Goal: Task Accomplishment & Management: Use online tool/utility

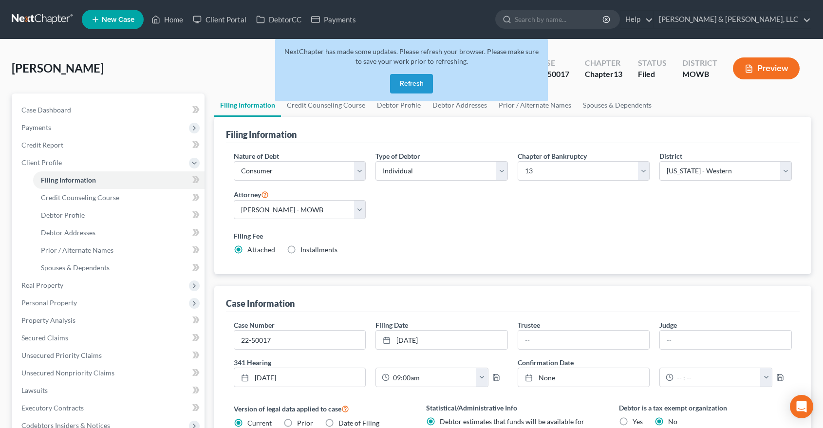
select select "1"
select select "0"
select select "3"
select select "46"
select select "1"
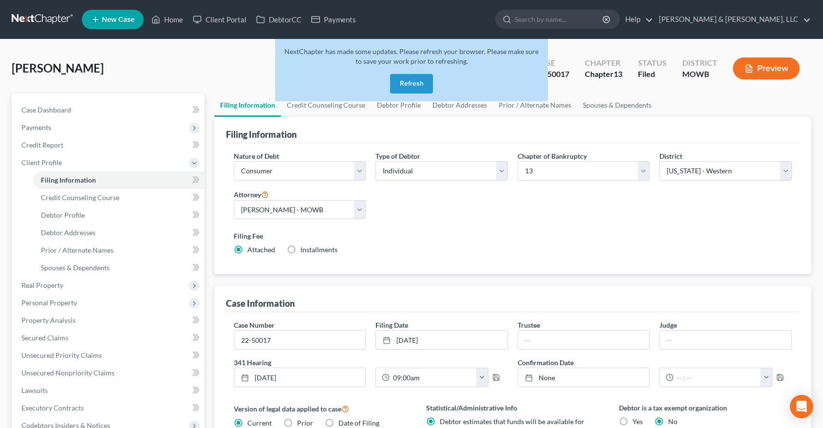
select select "26"
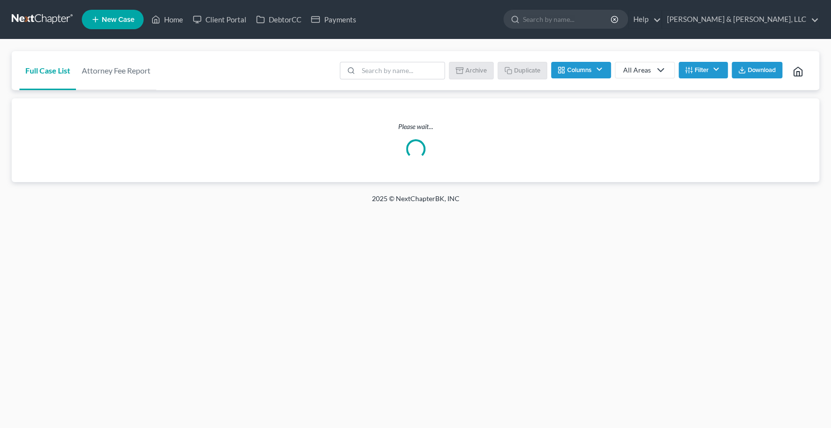
click at [385, 80] on li at bounding box center [392, 71] width 105 height 19
click at [386, 76] on input "search" at bounding box center [401, 70] width 86 height 17
type input "[PERSON_NAME]"
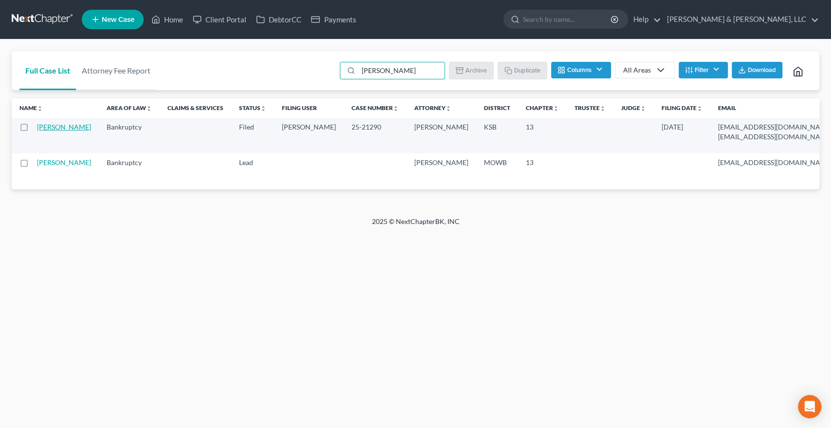
click at [41, 131] on link "[PERSON_NAME]" at bounding box center [64, 127] width 54 height 8
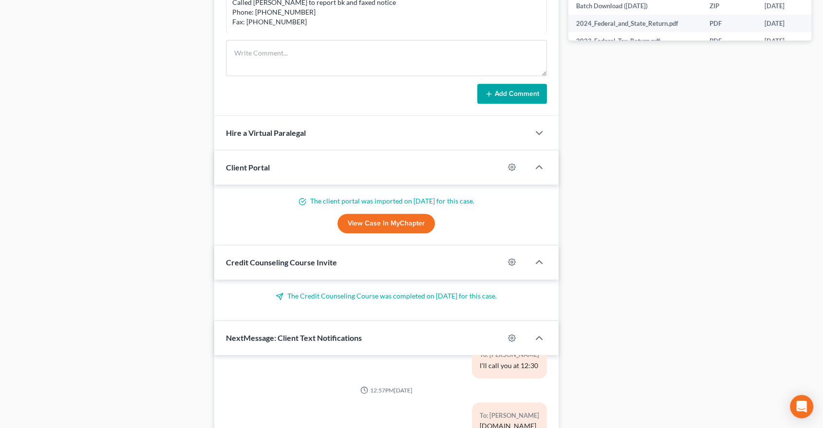
scroll to position [378, 0]
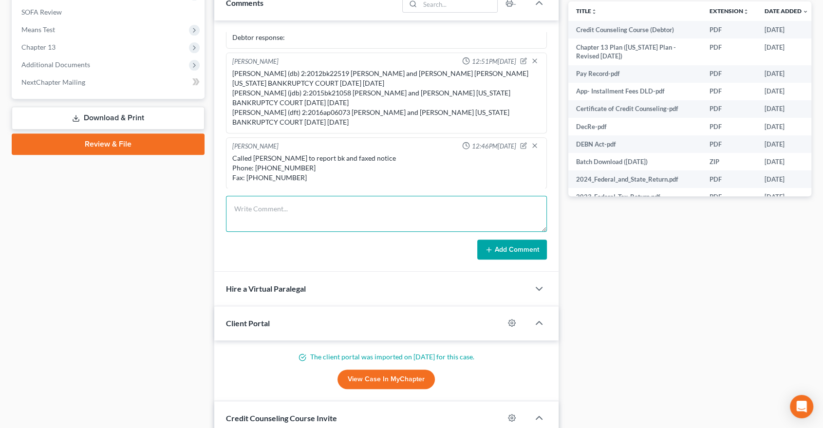
click at [291, 198] on textarea at bounding box center [386, 214] width 321 height 36
paste textarea "Meeting of Creditors & Notice of Appointment of Trustee [PERSON_NAME] to be hel…"
drag, startPoint x: 458, startPoint y: 207, endPoint x: 297, endPoint y: 193, distance: 162.3
click at [297, 193] on div "[PERSON_NAME] 12:43PM[DATE] [PERSON_NAME] referral - mortgage issue [PERSON_NAM…" at bounding box center [386, 146] width 344 height 252
drag, startPoint x: 331, startPoint y: 221, endPoint x: 230, endPoint y: 205, distance: 101.4
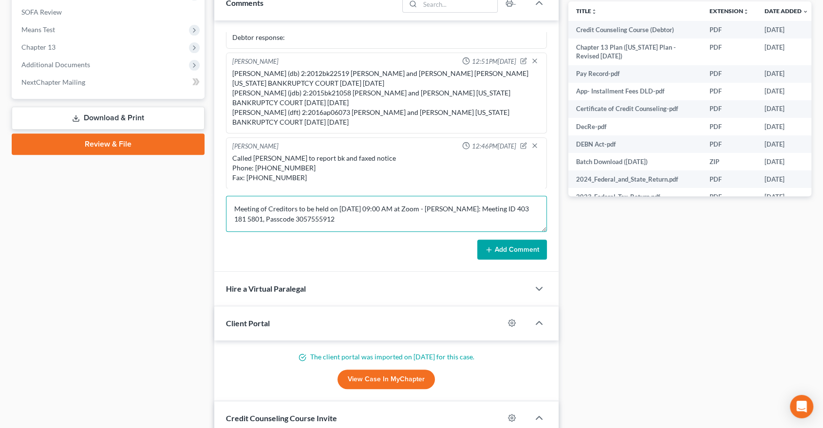
click at [230, 205] on textarea "Meeting of Creditors to be held on [DATE] 09:00 AM at Zoom - [PERSON_NAME]: Mee…" at bounding box center [386, 214] width 321 height 36
click at [444, 205] on textarea "Meeting of Creditors to be held on [DATE] 09:00 AM at Zoom - [PERSON_NAME]: Mee…" at bounding box center [386, 214] width 321 height 36
drag, startPoint x: 342, startPoint y: 215, endPoint x: 216, endPoint y: 203, distance: 126.2
click at [216, 203] on div "David Dean 12:43PM, 07/01/2025 Jordan Schwarz referral - mortgage issue David D…" at bounding box center [386, 146] width 344 height 252
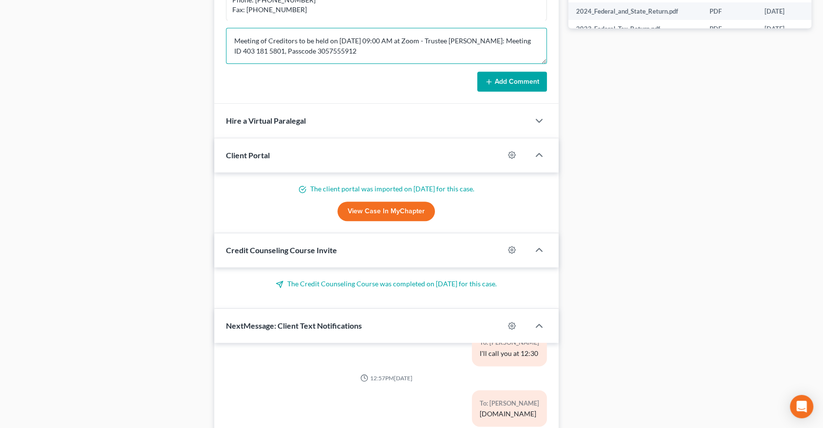
scroll to position [715, 0]
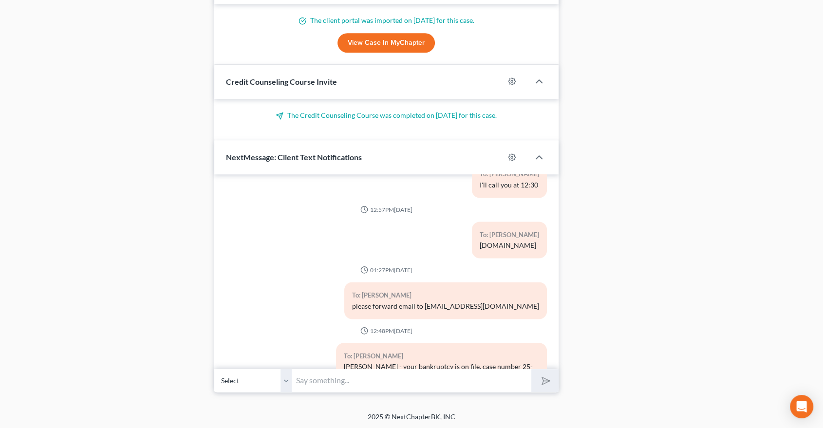
type textarea "Meeting of Creditors to be held on 10/22/2025 at 09:00 AM at Zoom - Trustee Gri…"
click at [342, 385] on input "text" at bounding box center [412, 381] width 240 height 24
paste input "Meeting of Creditors to be held on 10/22/2025 at 09:00 AM at Zoom - Trustee Gri…"
type input "Meeting of Creditors to be held on 10/22/2025 at 09:00 AM at Zoom - Trustee Gri…"
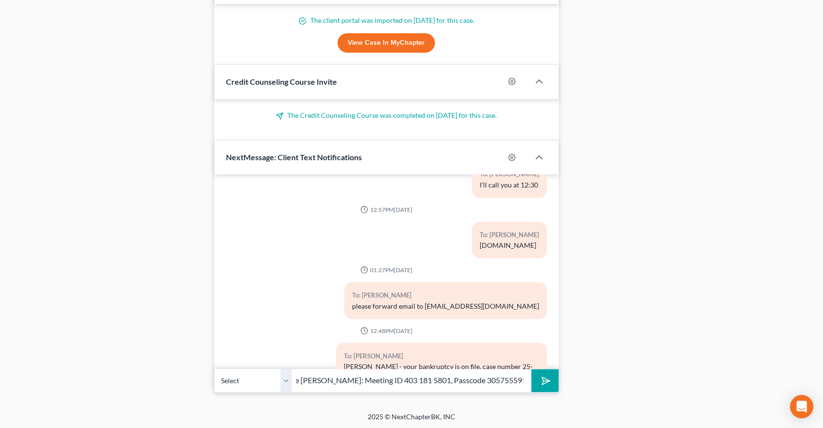
scroll to position [0, 0]
click at [547, 379] on line "submit" at bounding box center [546, 380] width 6 height 6
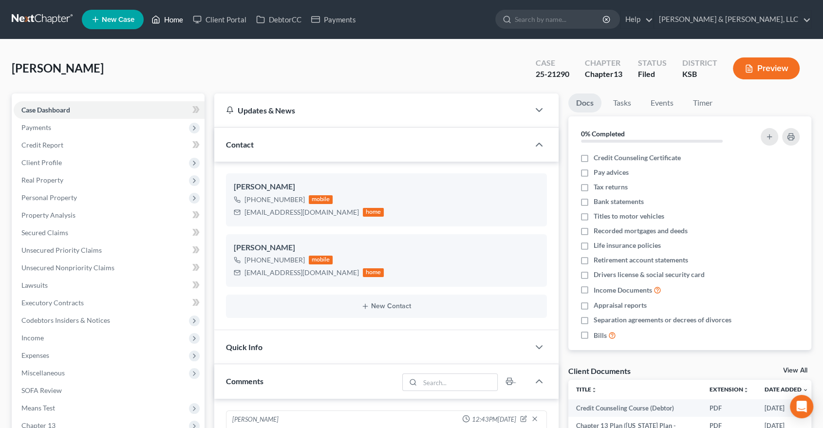
click at [177, 16] on link "Home" at bounding box center [167, 20] width 41 height 18
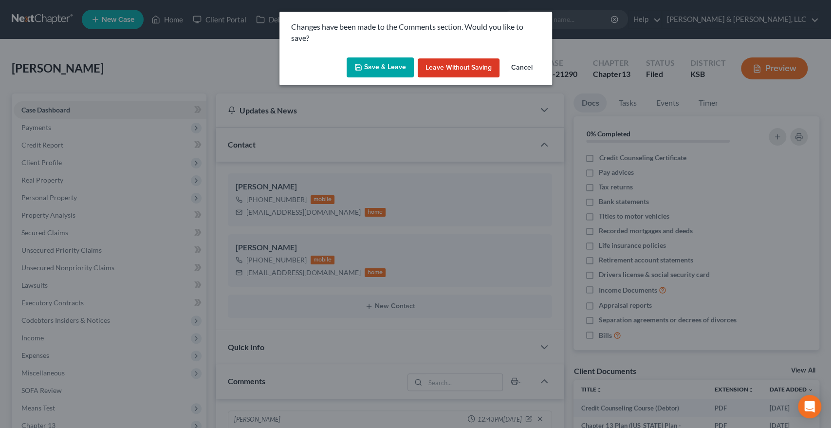
click at [450, 63] on button "Leave without Saving" at bounding box center [459, 67] width 82 height 19
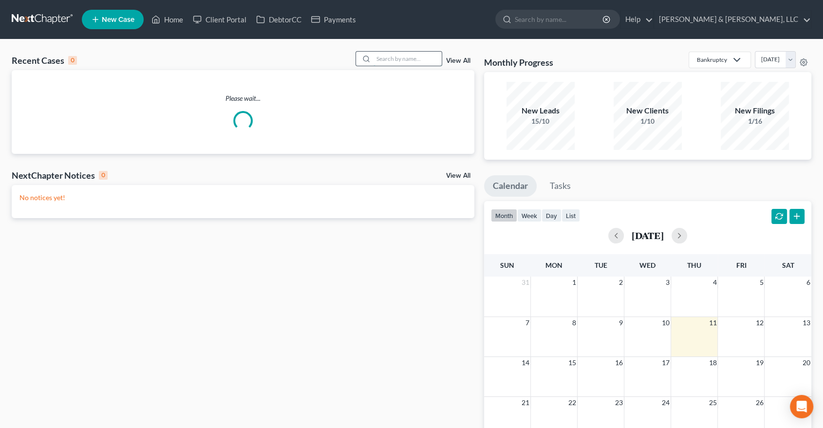
click at [413, 62] on input "search" at bounding box center [407, 59] width 68 height 14
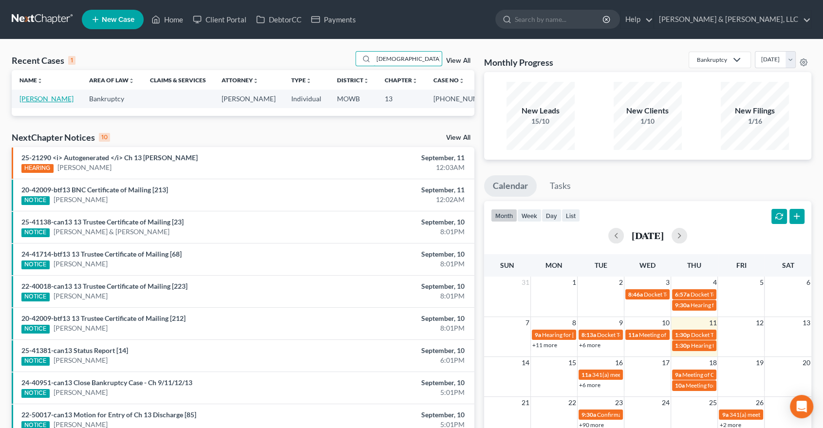
type input "shadd"
click at [41, 97] on link "Shadduck, Anna" at bounding box center [46, 98] width 54 height 8
select select "2"
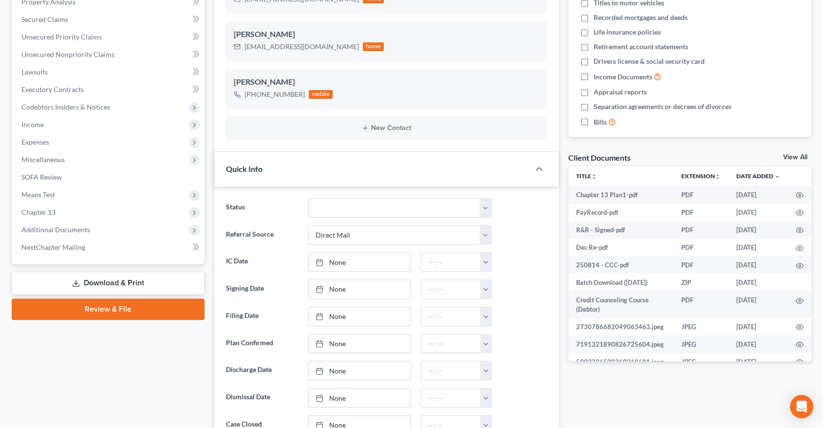
scroll to position [216, 0]
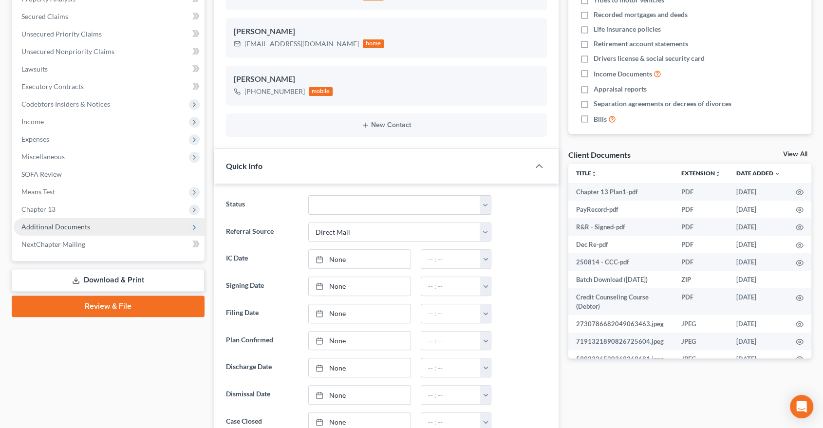
click at [67, 224] on span "Additional Documents" at bounding box center [55, 226] width 69 height 8
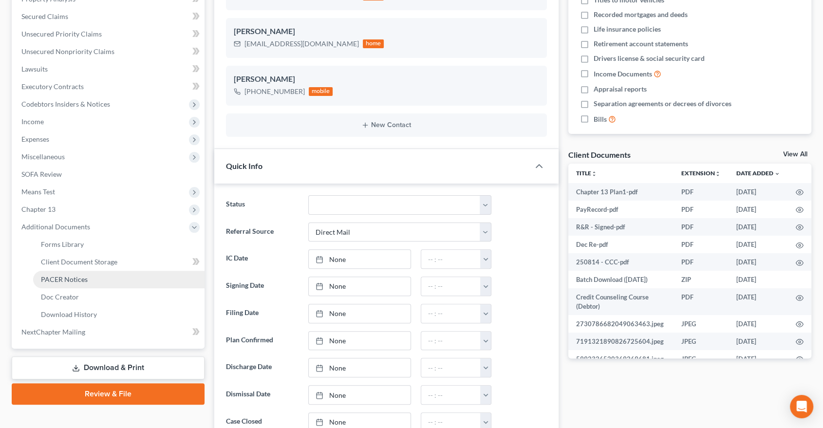
click at [61, 278] on span "PACER Notices" at bounding box center [64, 279] width 47 height 8
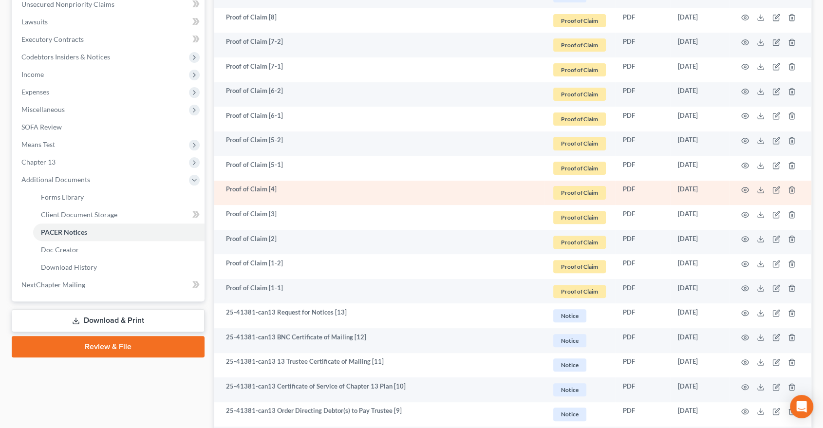
scroll to position [270, 0]
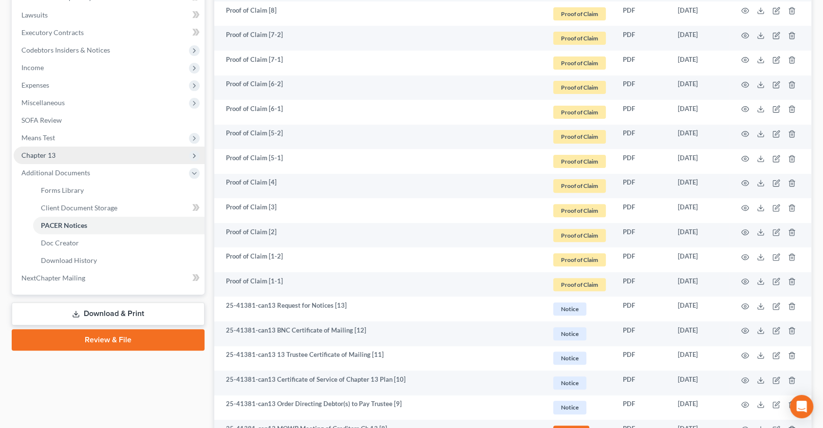
click at [48, 152] on span "Chapter 13" at bounding box center [38, 155] width 34 height 8
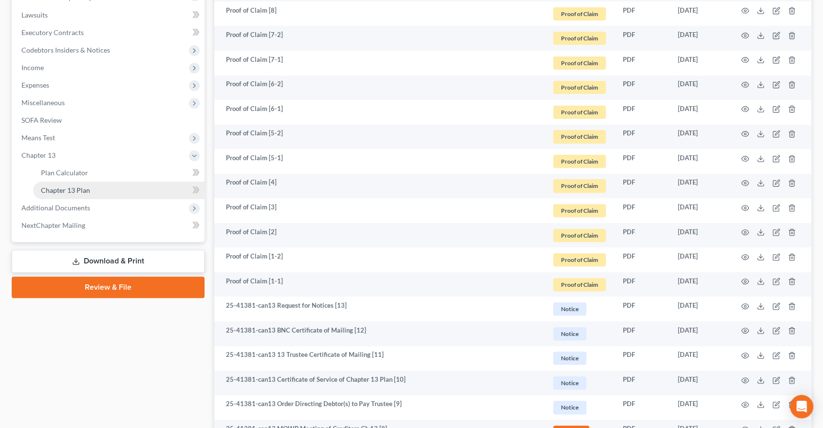
click at [56, 193] on span "Chapter 13 Plan" at bounding box center [65, 190] width 49 height 8
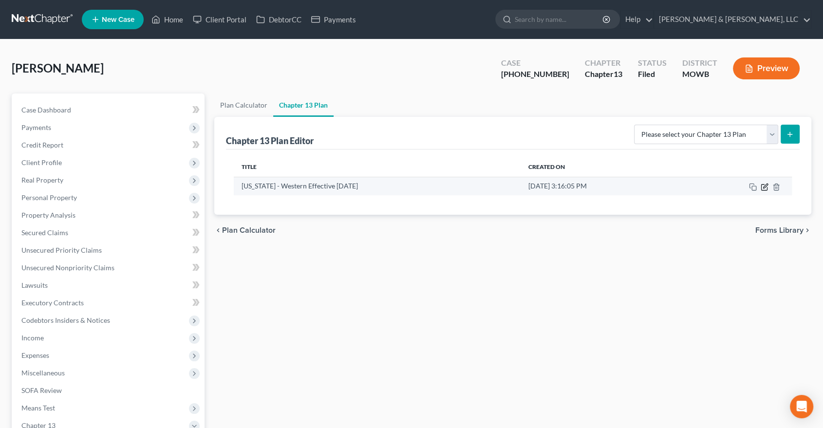
click at [764, 187] on icon "button" at bounding box center [764, 187] width 8 height 8
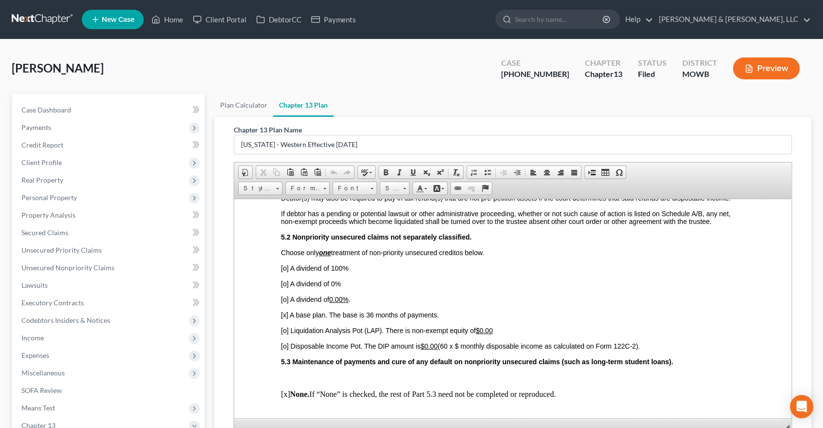
scroll to position [1677, 0]
